Goal: Find specific page/section: Find specific page/section

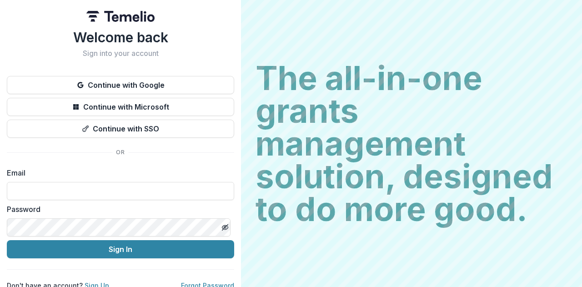
type input "**********"
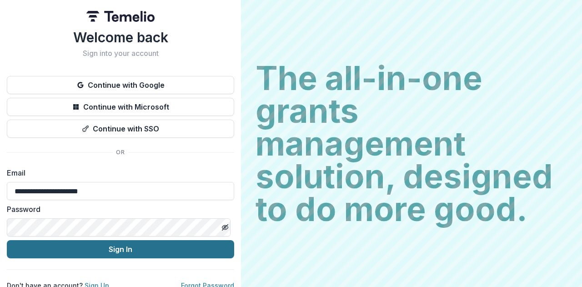
click at [111, 250] on button "Sign In" at bounding box center [120, 249] width 227 height 18
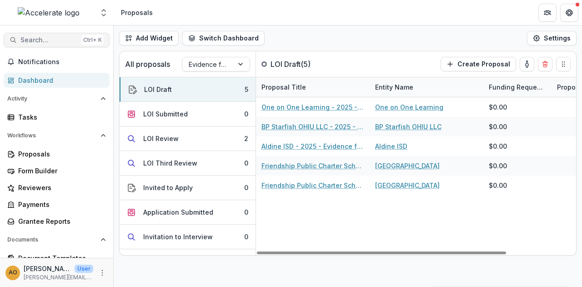
click at [53, 39] on span "Search..." at bounding box center [48, 40] width 57 height 8
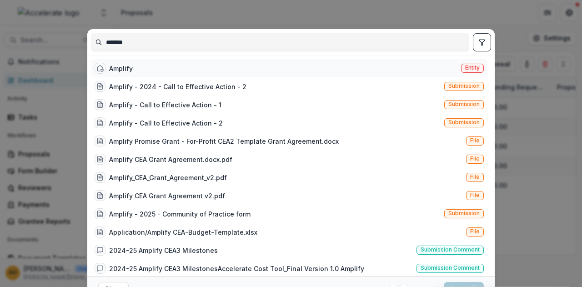
type input "*******"
drag, startPoint x: 206, startPoint y: 67, endPoint x: 224, endPoint y: 65, distance: 17.4
click at [207, 67] on div "Amplify Entity" at bounding box center [289, 68] width 396 height 18
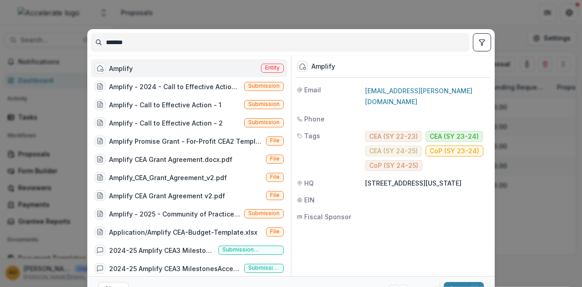
click at [309, 199] on span "EIN" at bounding box center [309, 200] width 10 height 10
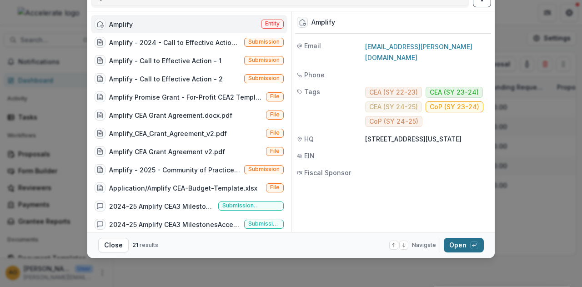
click at [460, 245] on button "Open with enter key" at bounding box center [464, 245] width 40 height 15
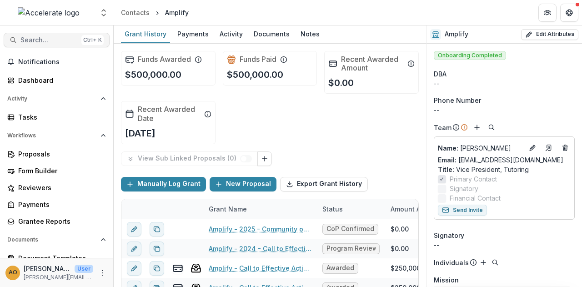
click at [38, 40] on span "Search..." at bounding box center [48, 40] width 57 height 8
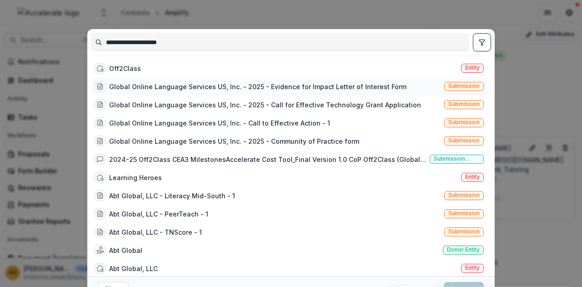
type input "**********"
click at [265, 89] on div "Global Online Language Services US, Inc. - 2025 - Evidence for Impact Letter of…" at bounding box center [257, 87] width 297 height 10
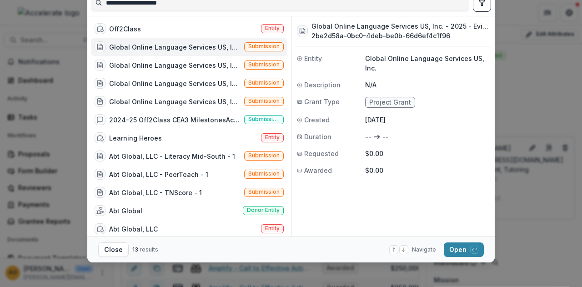
scroll to position [44, 0]
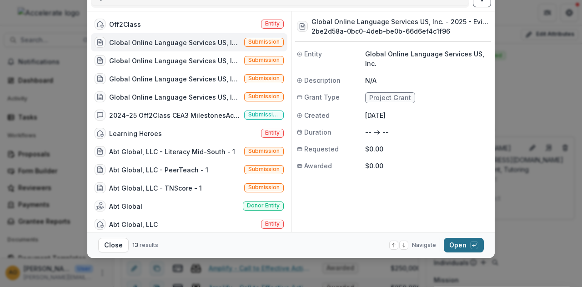
click at [459, 246] on button "Open with enter key" at bounding box center [464, 245] width 40 height 15
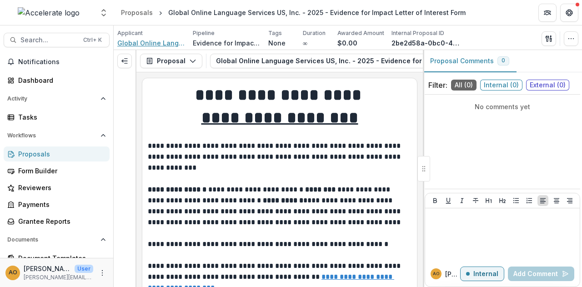
click at [154, 46] on span "Global Online Language Services US, Inc." at bounding box center [151, 43] width 68 height 10
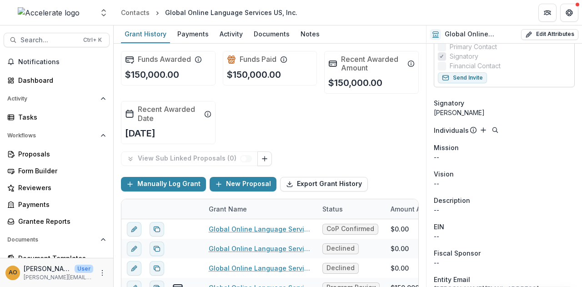
scroll to position [227, 0]
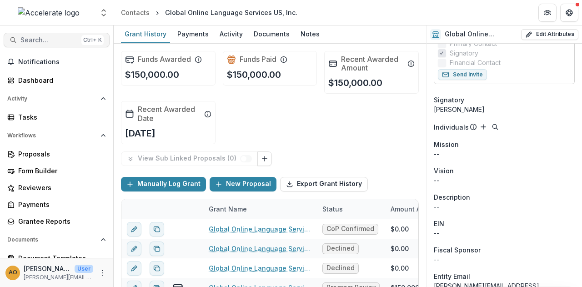
click at [51, 40] on span "Search..." at bounding box center [48, 40] width 57 height 8
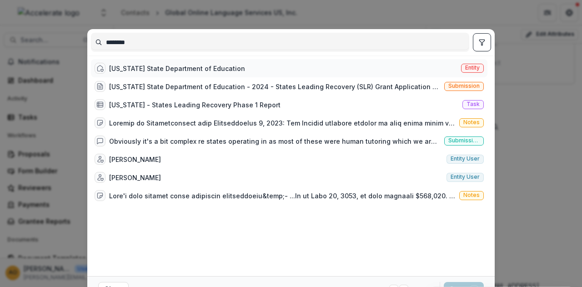
type input "********"
drag, startPoint x: 179, startPoint y: 69, endPoint x: 285, endPoint y: 72, distance: 105.9
click at [179, 69] on div "[US_STATE] State Department of Education" at bounding box center [177, 69] width 136 height 10
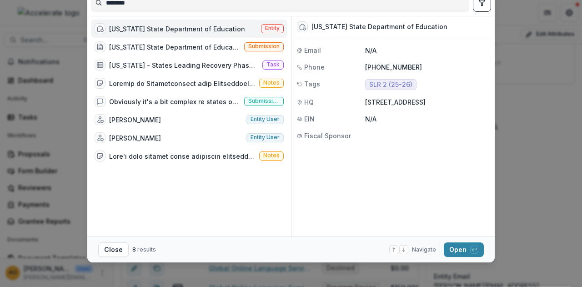
scroll to position [44, 0]
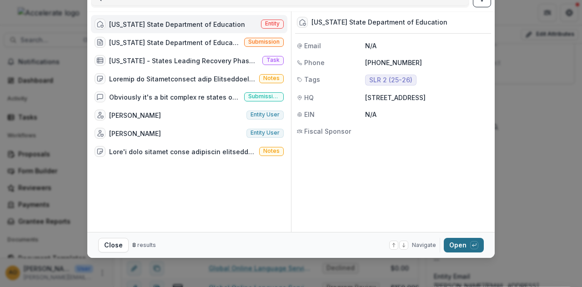
click at [465, 248] on button "Open with enter key" at bounding box center [464, 245] width 40 height 15
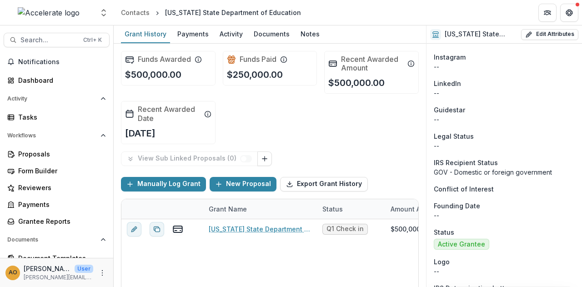
scroll to position [904, 0]
